Goal: Book appointment/travel/reservation

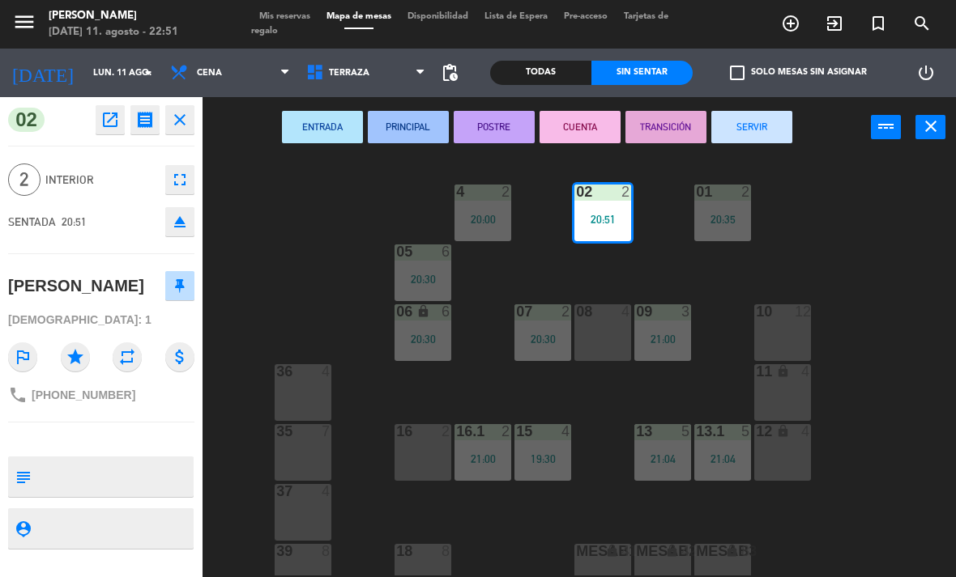
click at [784, 120] on button "SERVIR" at bounding box center [751, 127] width 81 height 32
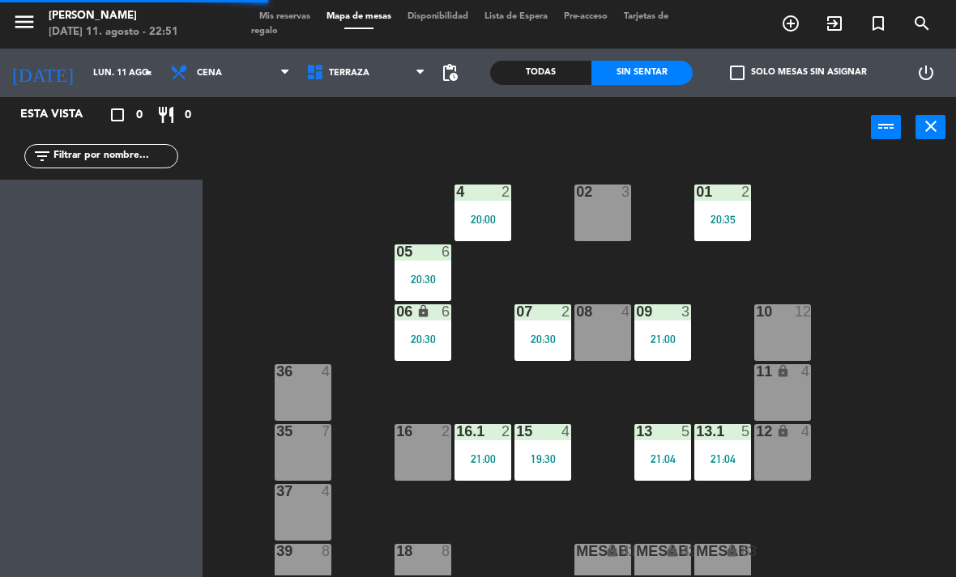
click at [470, 209] on div "4 2 20:00" at bounding box center [482, 213] width 57 height 57
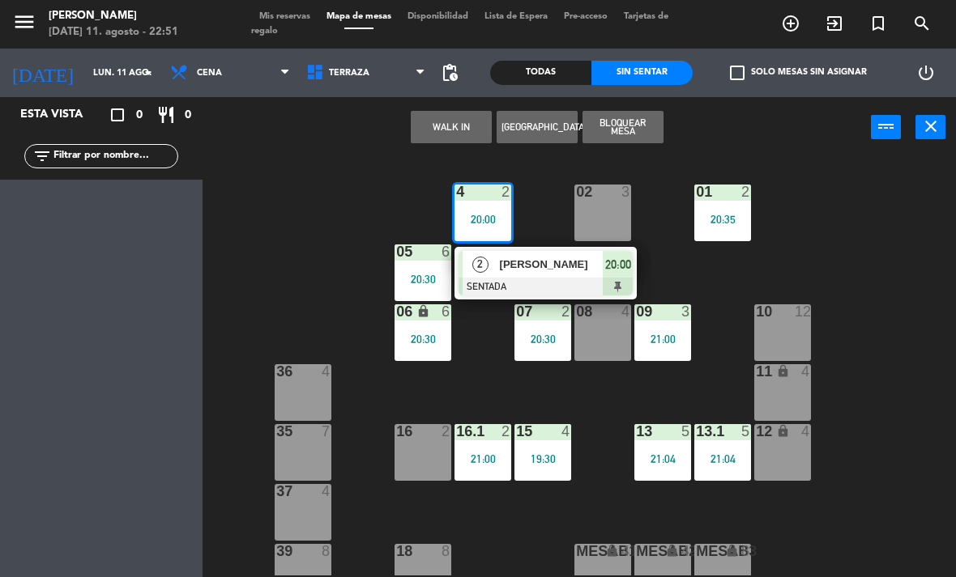
click at [574, 275] on div "[PERSON_NAME]" at bounding box center [550, 264] width 105 height 27
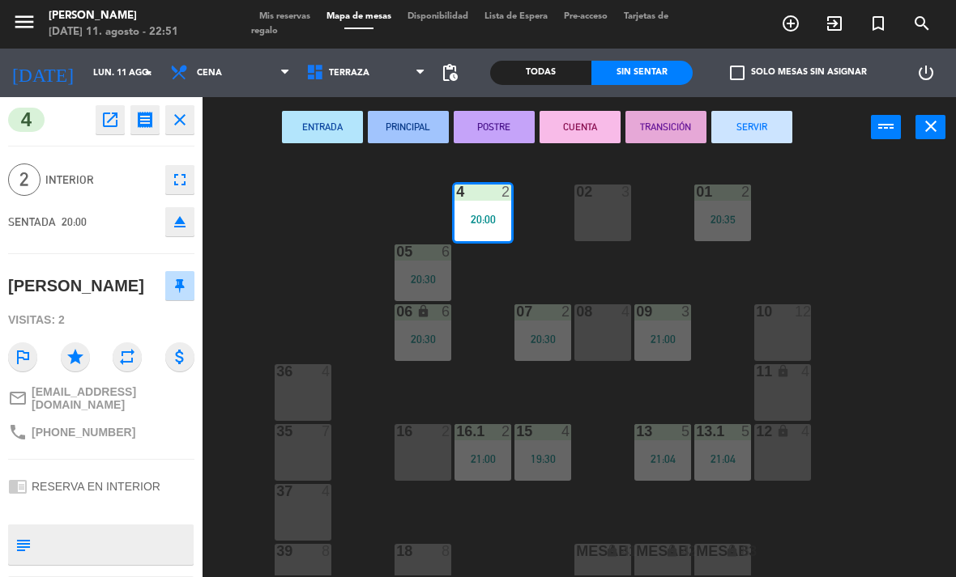
click at [767, 117] on button "SERVIR" at bounding box center [751, 127] width 81 height 32
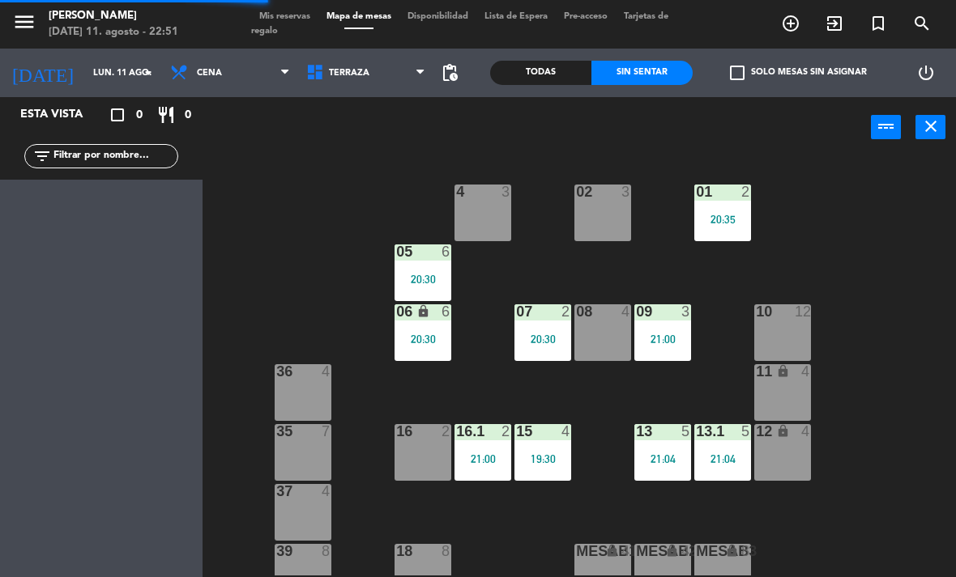
click at [676, 324] on div "09 3 21:00" at bounding box center [662, 332] width 57 height 57
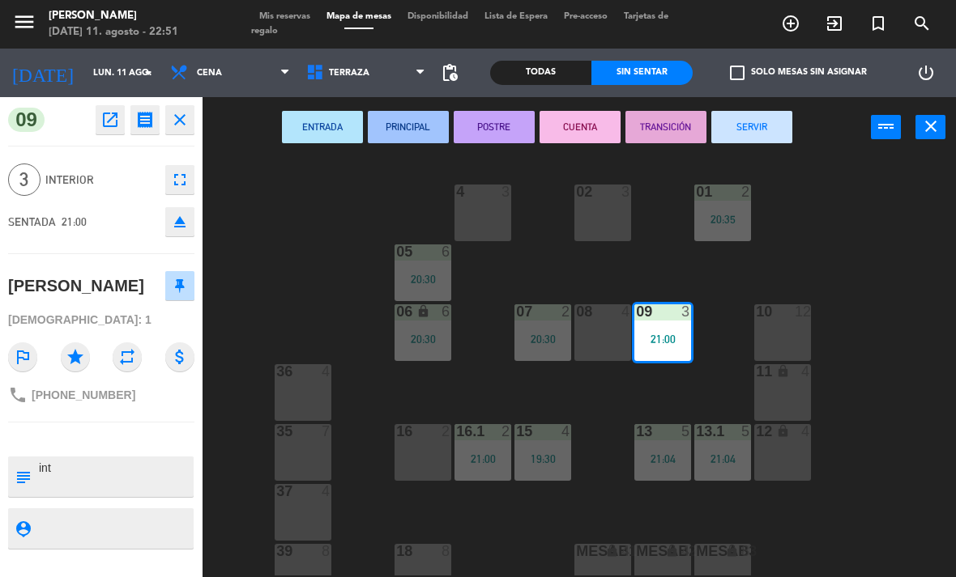
click at [780, 133] on button "SERVIR" at bounding box center [751, 127] width 81 height 32
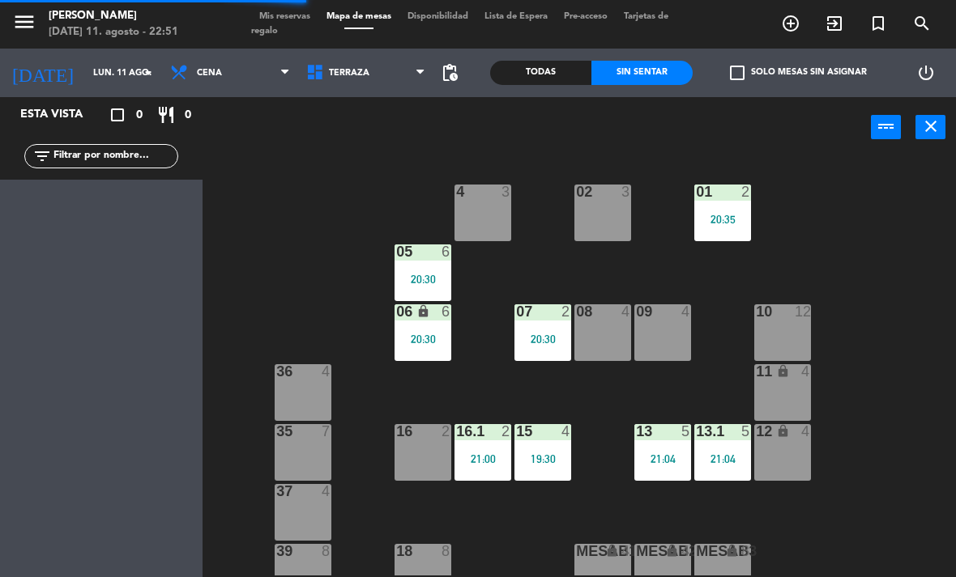
click at [485, 457] on div "21:00" at bounding box center [482, 459] width 57 height 11
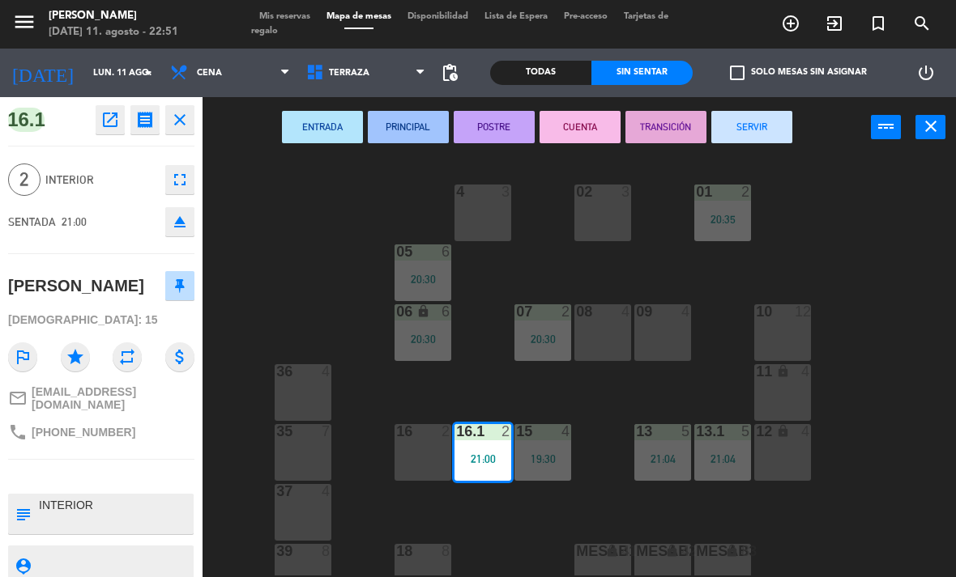
click at [773, 111] on button "SERVIR" at bounding box center [751, 127] width 81 height 32
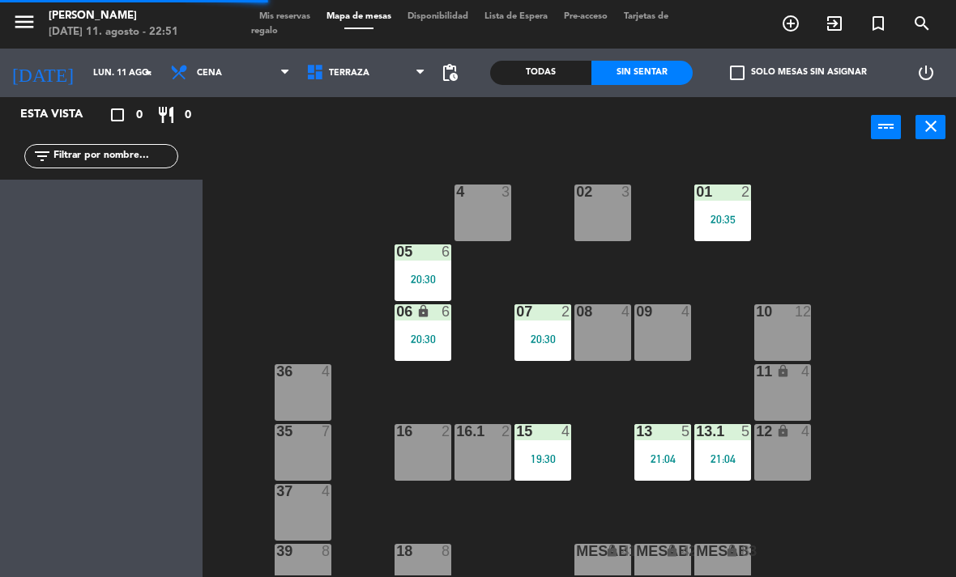
click at [543, 447] on div "15 4 19:30" at bounding box center [542, 452] width 57 height 57
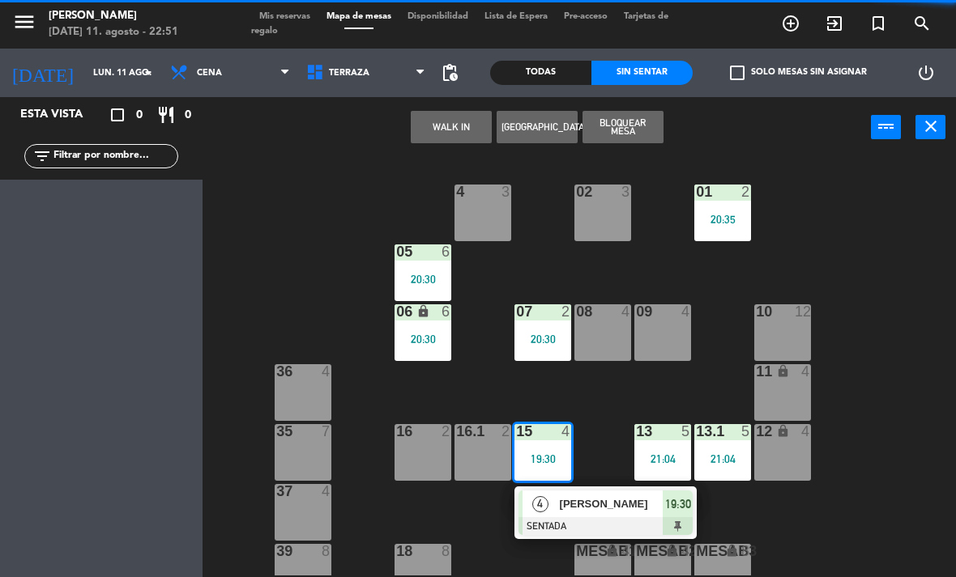
click at [607, 505] on span "[PERSON_NAME]" at bounding box center [612, 504] width 104 height 17
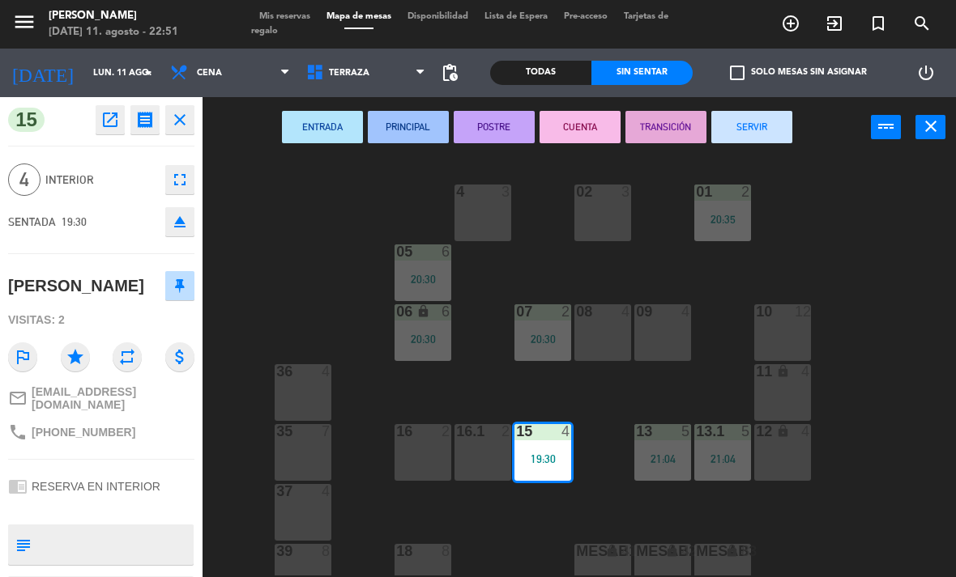
click at [774, 127] on button "SERVIR" at bounding box center [751, 127] width 81 height 32
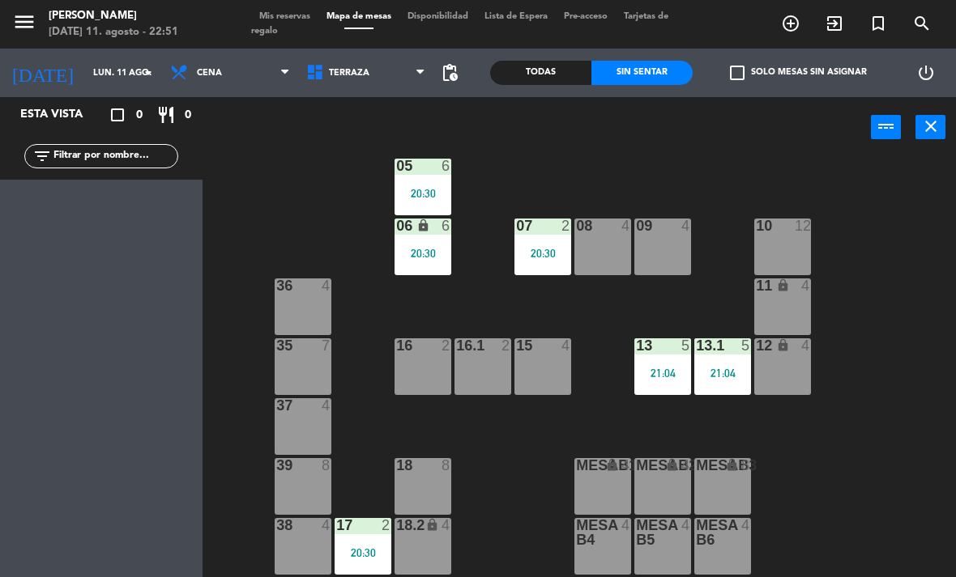
scroll to position [86, 0]
click at [363, 83] on span "Terraza" at bounding box center [366, 73] width 136 height 36
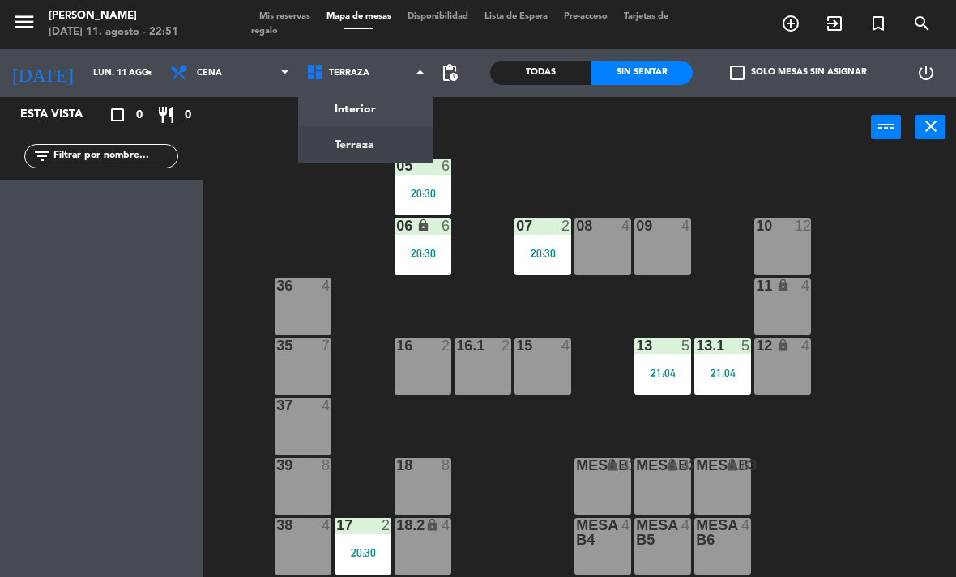
click at [364, 114] on ng-component "menu [PERSON_NAME] [DATE] 11. agosto - 22:51 Mis reservas Mapa de mesas Disponi…" at bounding box center [478, 288] width 956 height 577
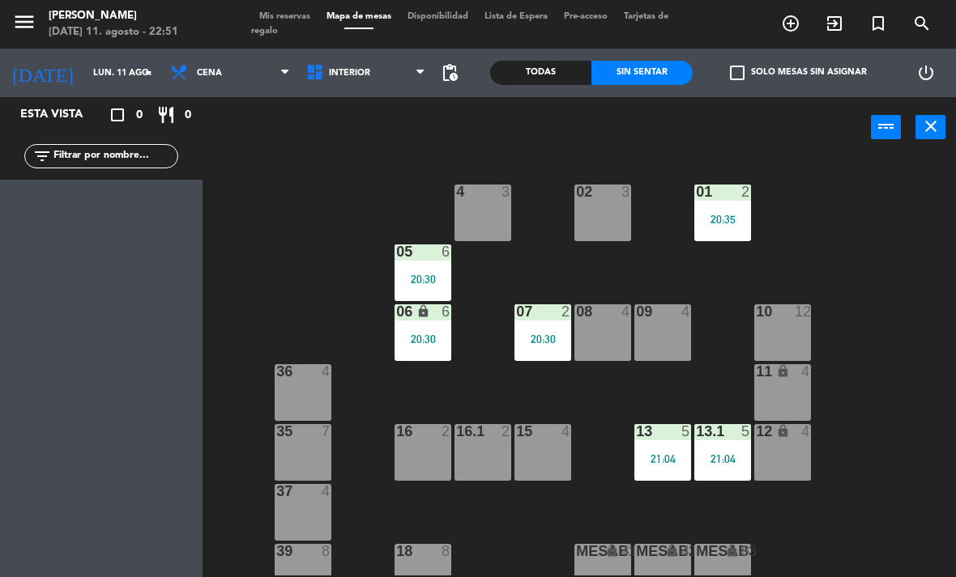
click at [362, 79] on span "Interior" at bounding box center [366, 73] width 136 height 36
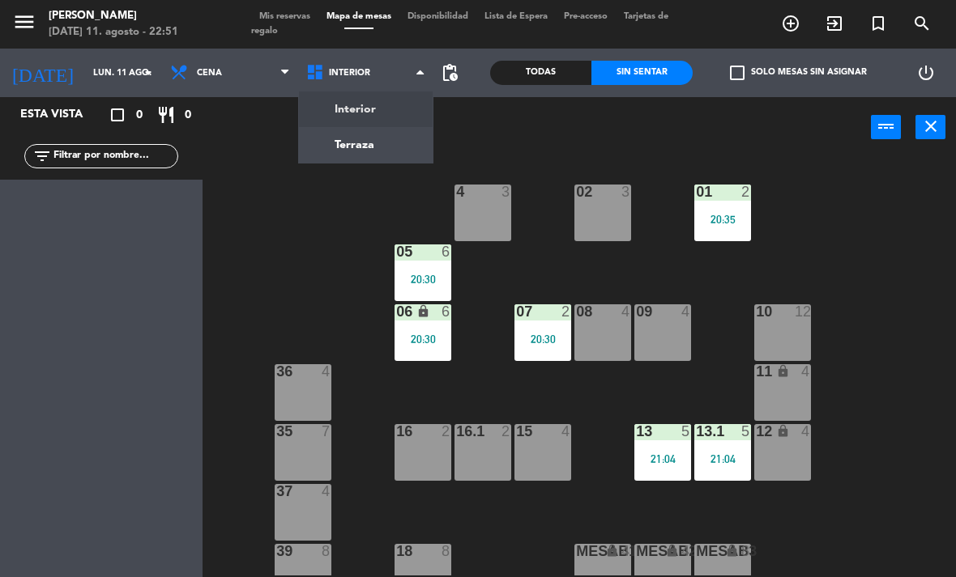
click at [394, 146] on ng-component "menu [PERSON_NAME] [DATE] 11. agosto - 22:51 Mis reservas Mapa de mesas Disponi…" at bounding box center [478, 288] width 956 height 577
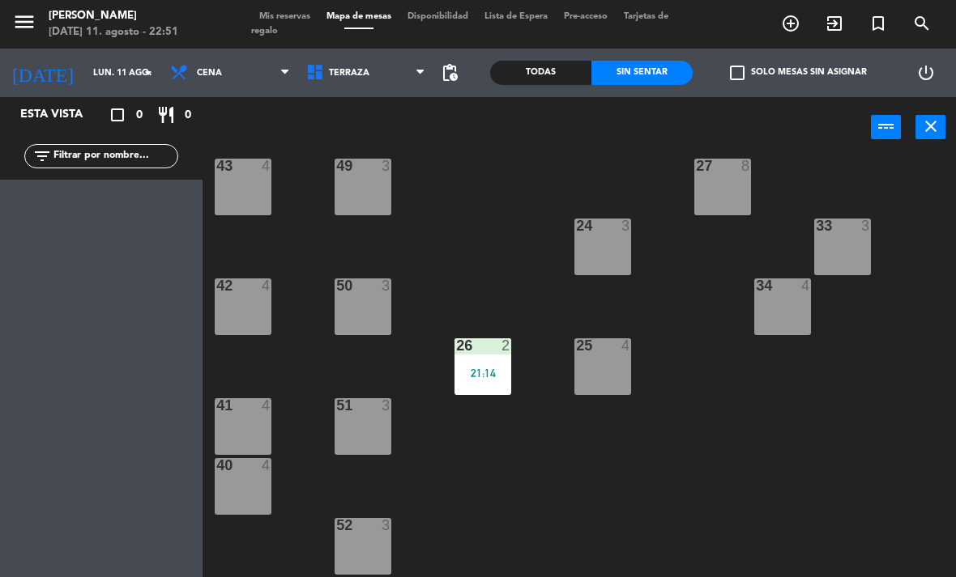
scroll to position [266, 0]
click at [489, 371] on div "21:14" at bounding box center [482, 373] width 57 height 11
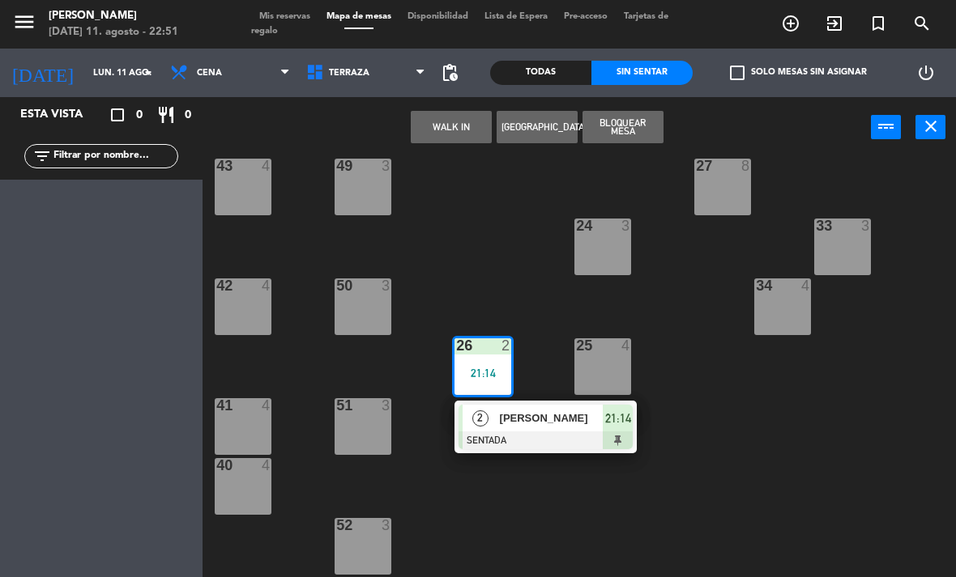
click at [528, 428] on div "[PERSON_NAME]" at bounding box center [550, 418] width 105 height 27
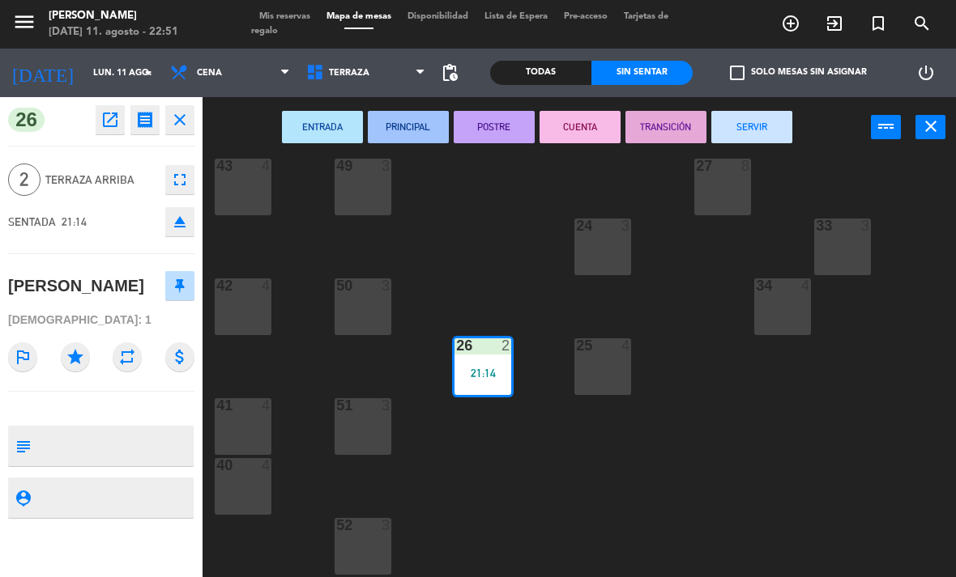
click at [714, 125] on button "SERVIR" at bounding box center [751, 127] width 81 height 32
